Goal: Transaction & Acquisition: Purchase product/service

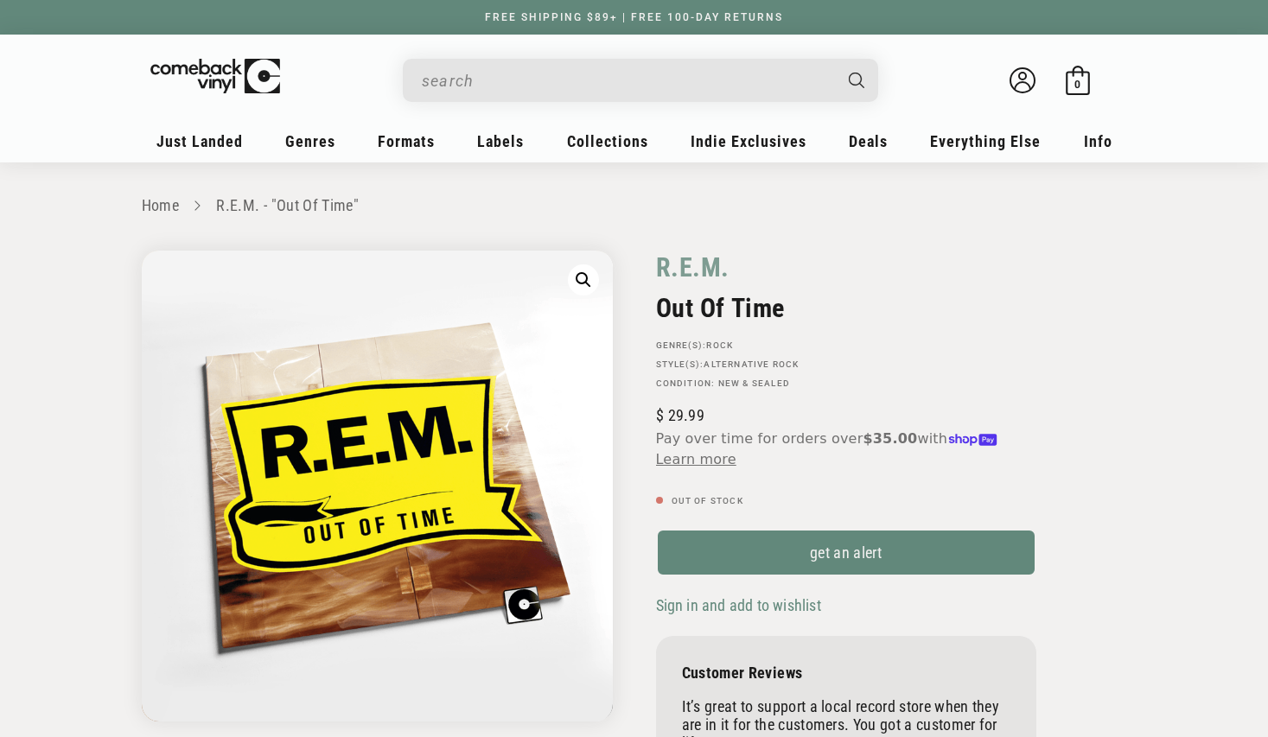
drag, startPoint x: 0, startPoint y: 0, endPoint x: 508, endPoint y: 69, distance: 512.7
click at [508, 69] on input "When autocomplete results are available use up and down arrows to review and en…" at bounding box center [627, 80] width 410 height 35
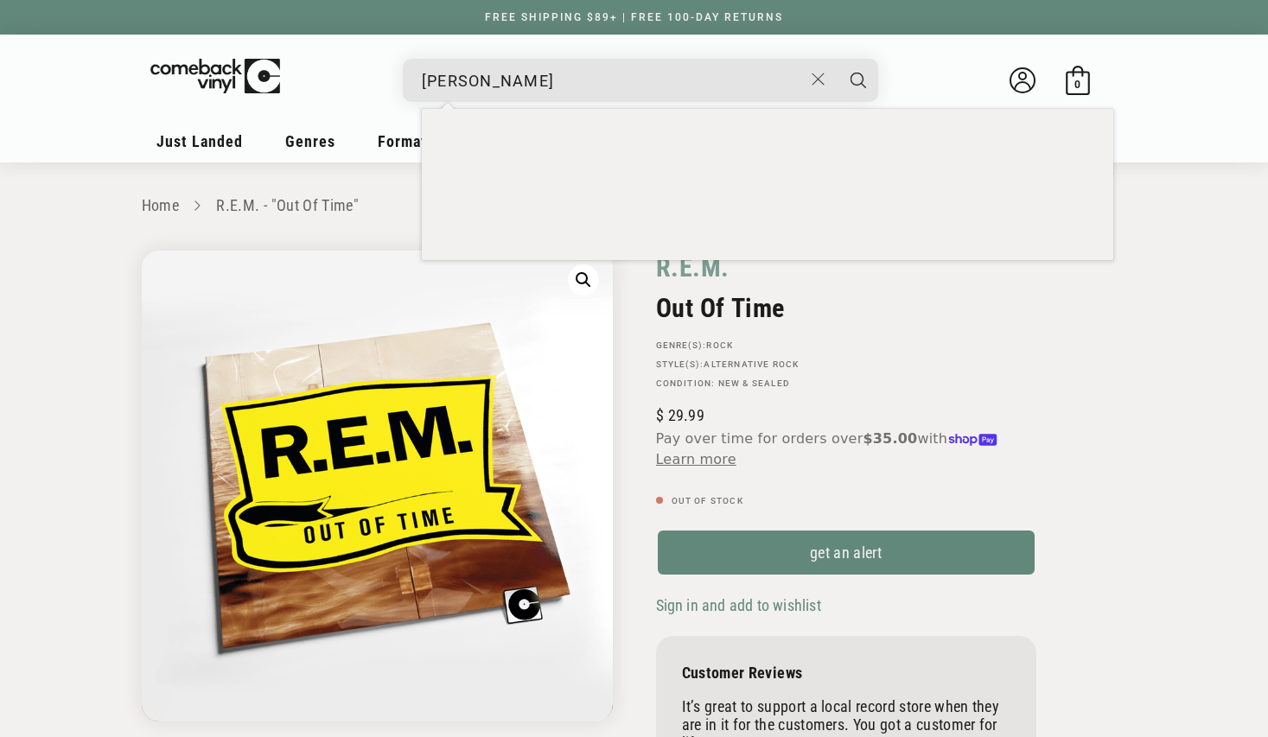
type input "[PERSON_NAME]"
click at [836, 59] on button "Search" at bounding box center [857, 80] width 43 height 43
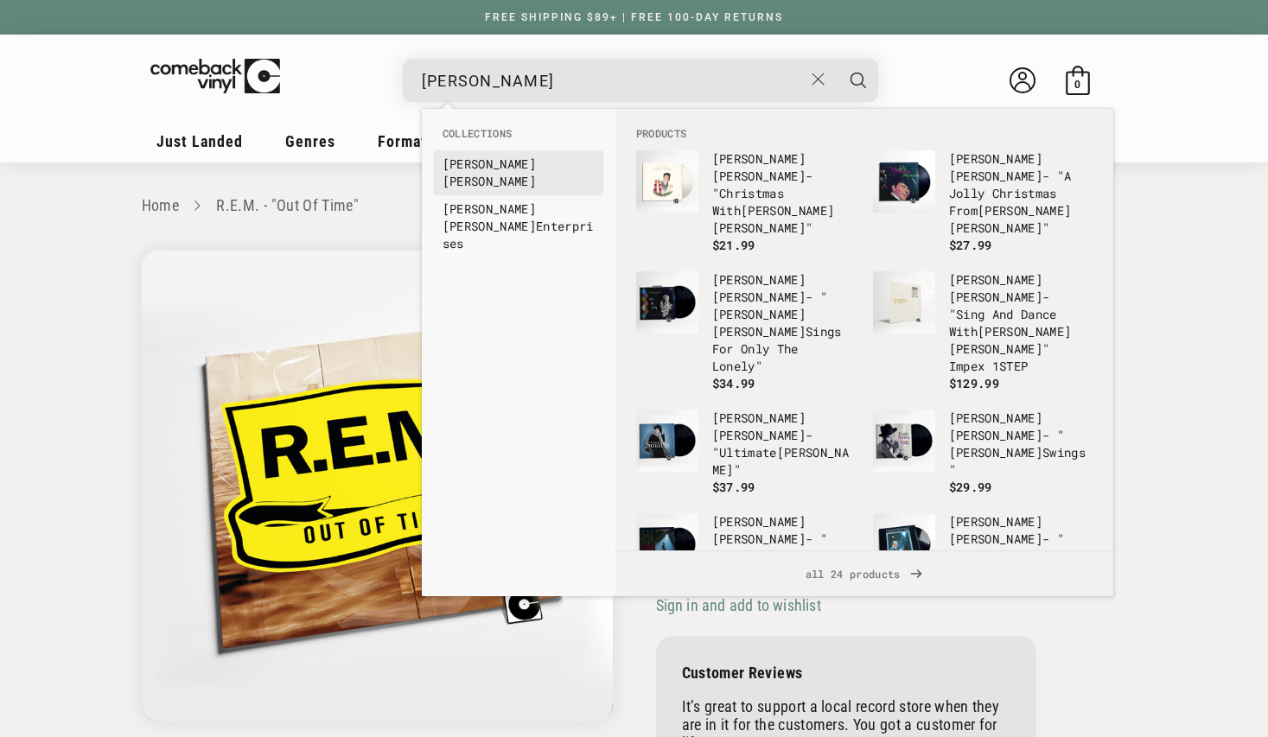
click at [475, 157] on b "[PERSON_NAME]" at bounding box center [488, 164] width 93 height 16
